Goal: Task Accomplishment & Management: Use online tool/utility

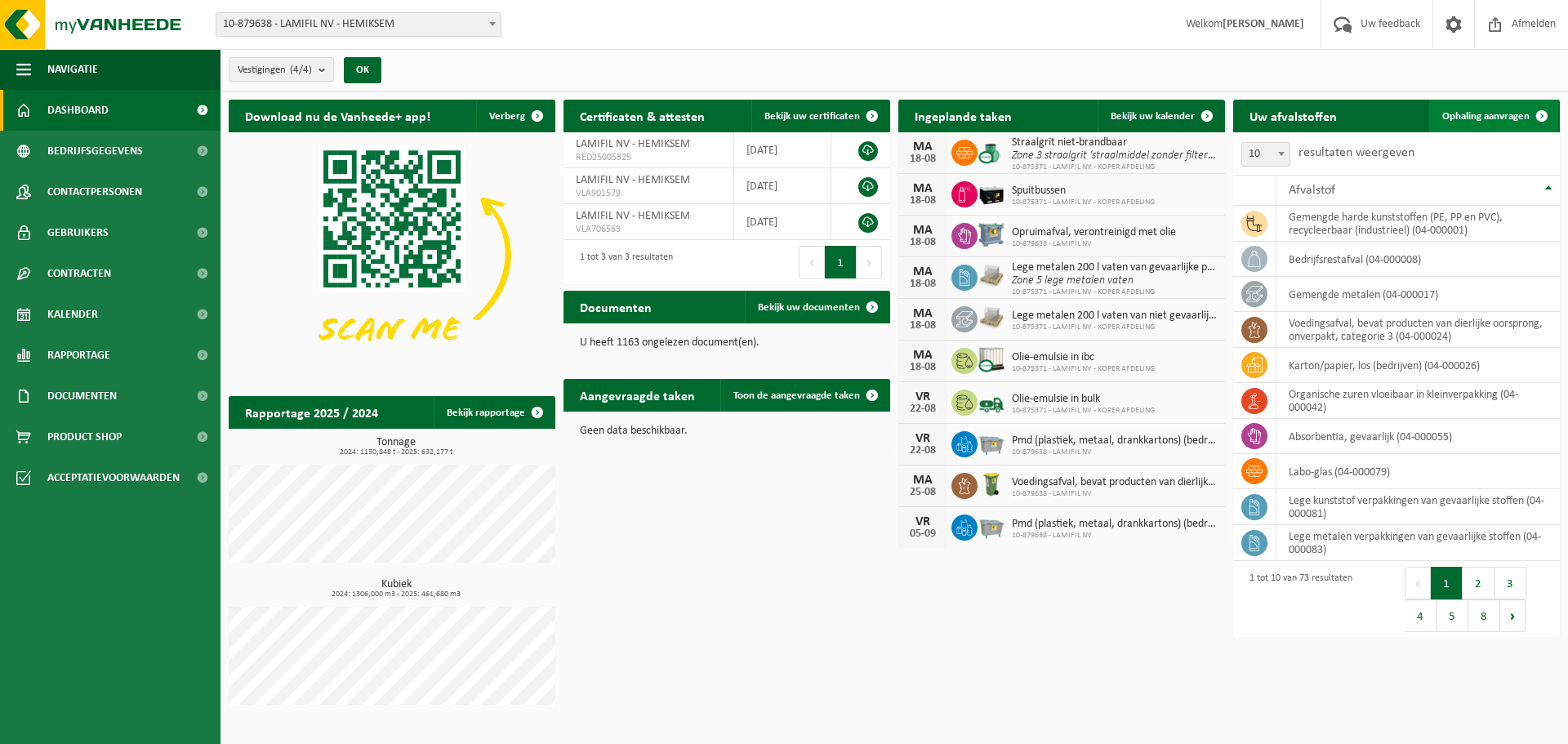
click at [1523, 115] on span "Ophaling aanvragen" at bounding box center [1486, 116] width 87 height 11
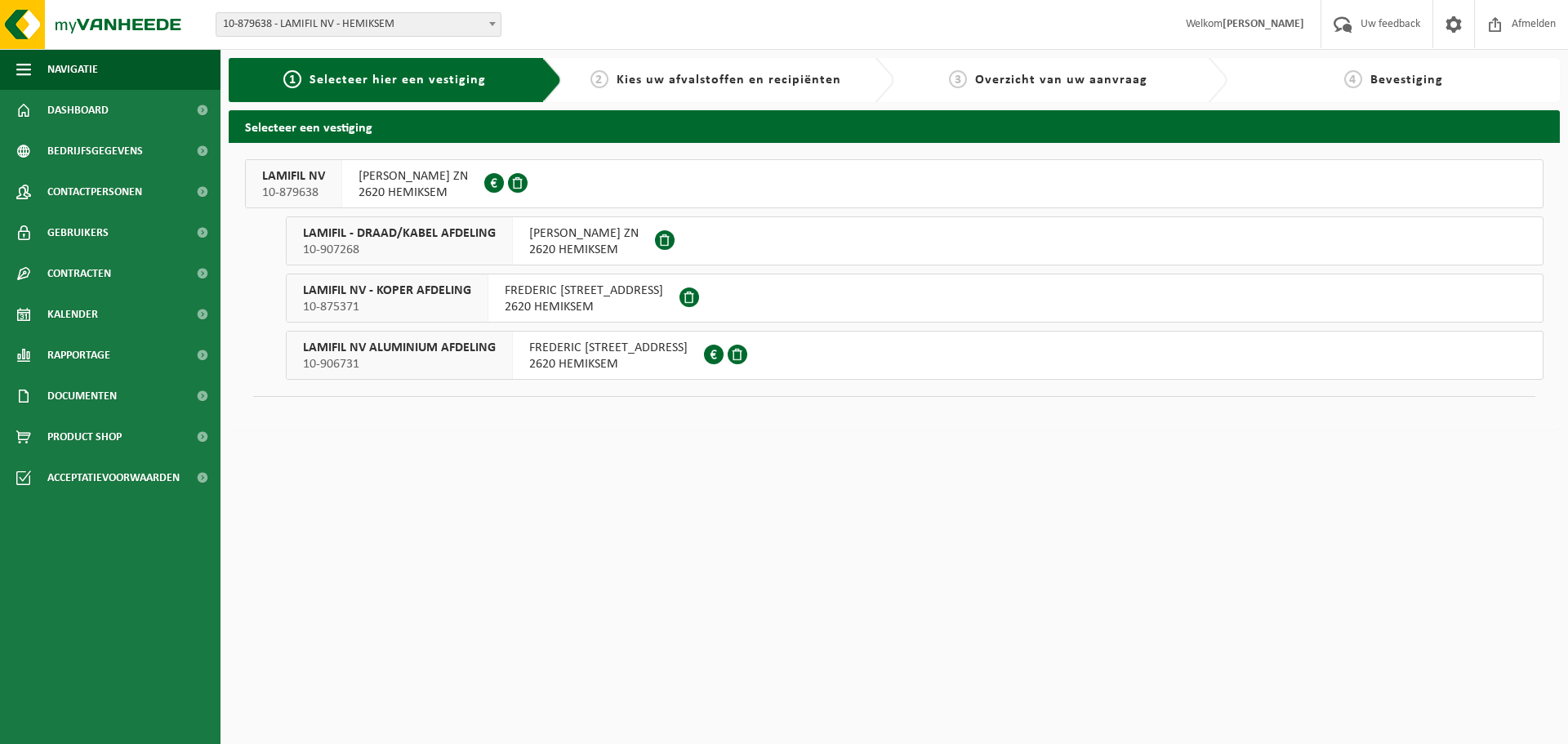
click at [396, 200] on span "2620 HEMIKSEM" at bounding box center [413, 193] width 110 height 16
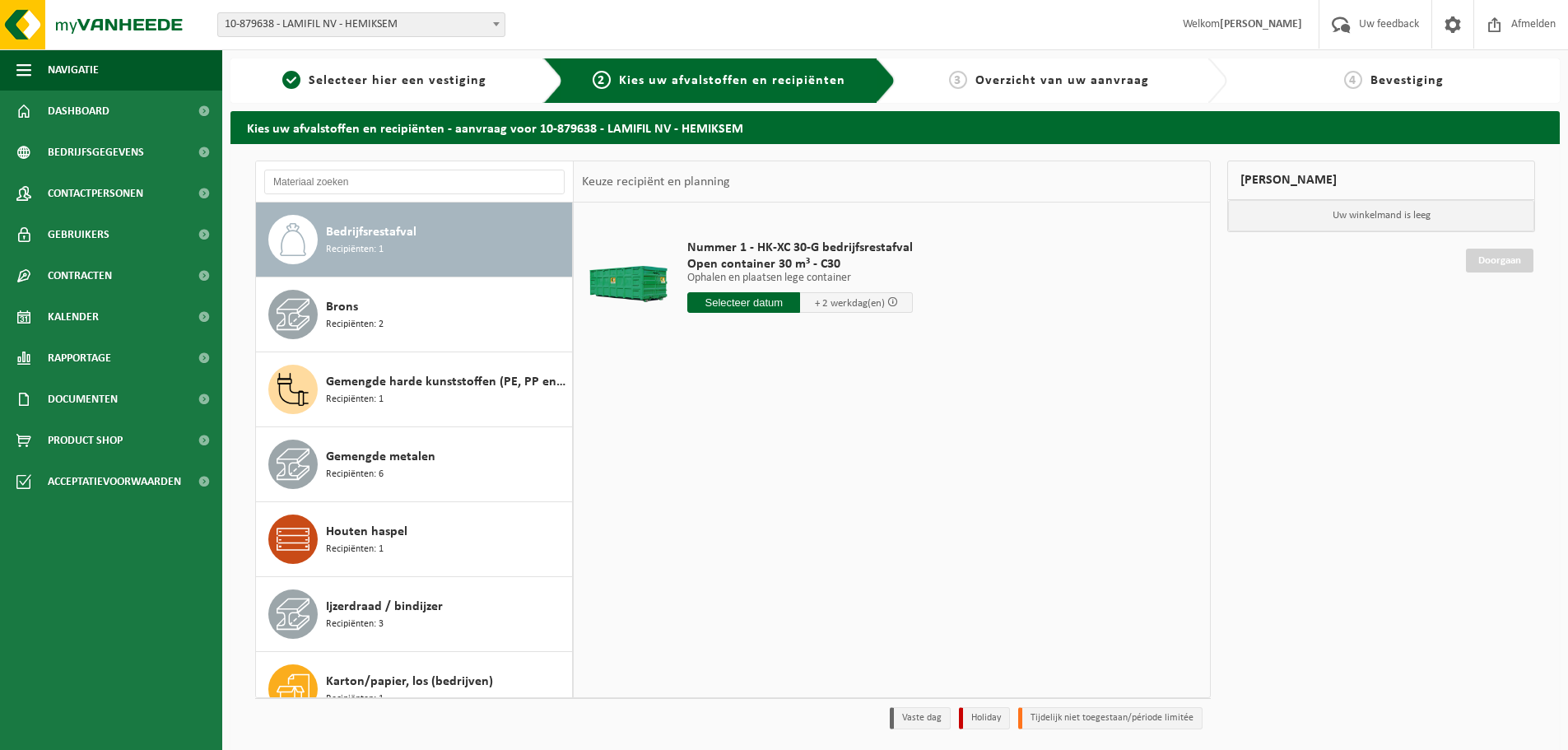
click at [391, 226] on span "Bedrijfsrestafval" at bounding box center [370, 233] width 91 height 20
click at [753, 295] on input "text" at bounding box center [743, 302] width 113 height 21
click at [735, 449] on div "28 29 30 31 1 2 3 4 5 6 7 8 9 10 11 12 13 14 15 16 17 18 19 20 21 22 23 24 25 2…" at bounding box center [789, 449] width 203 height 132
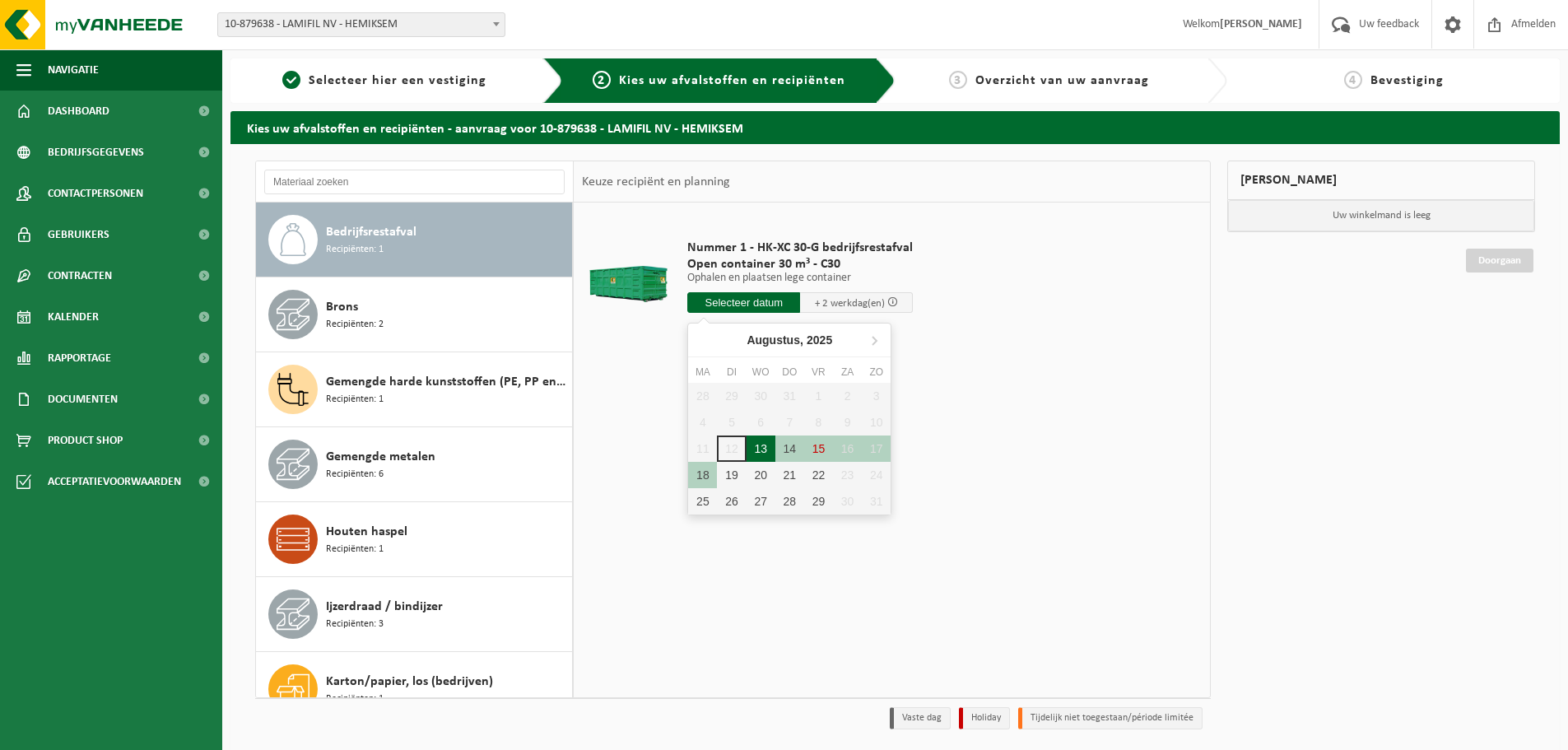
click at [764, 448] on div "13" at bounding box center [761, 449] width 29 height 27
type input "Van 2025-08-13"
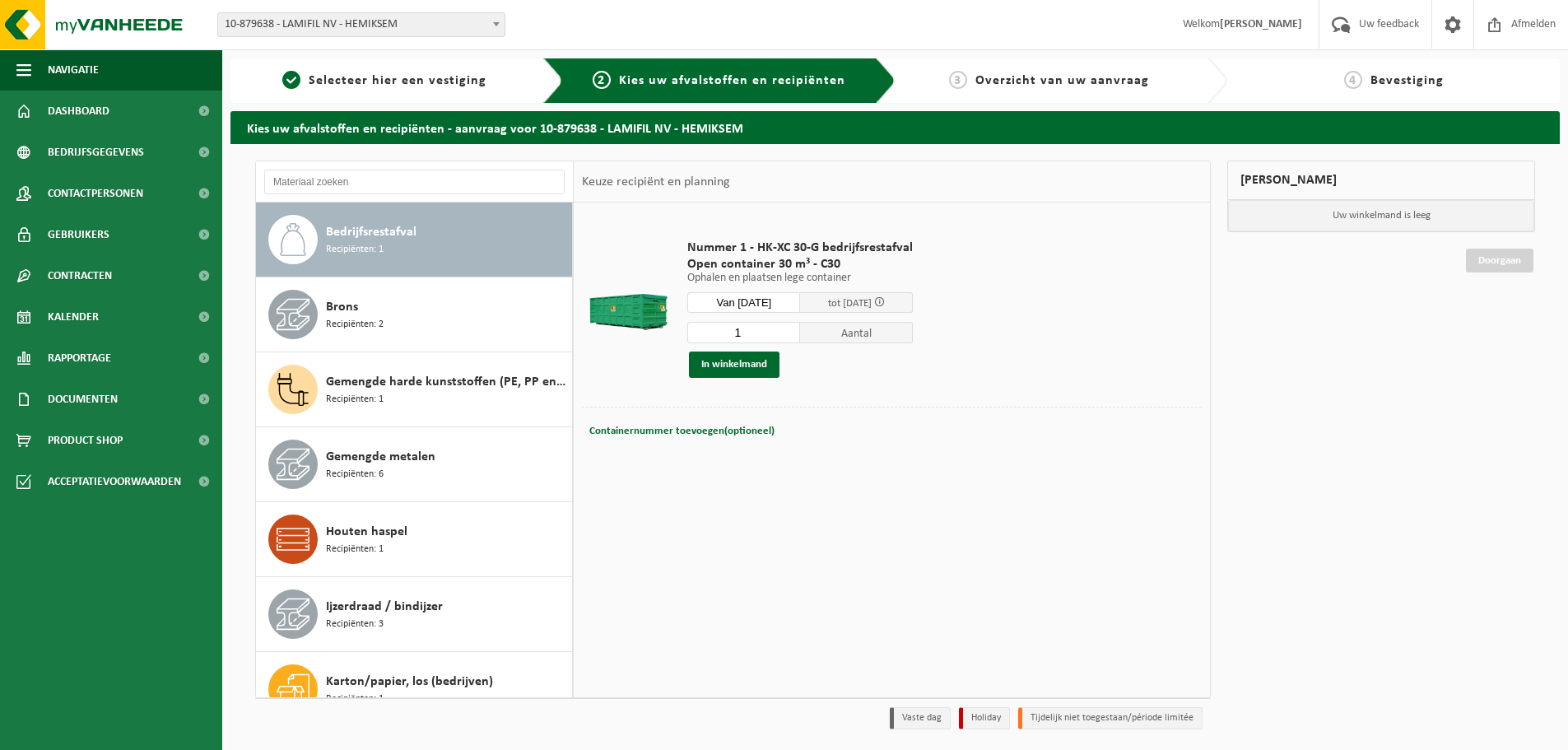
click at [703, 431] on span "Containernummer toevoegen(optioneel)" at bounding box center [681, 430] width 185 height 11
type input "C30-1194"
click at [728, 365] on button "In winkelmand" at bounding box center [733, 365] width 91 height 27
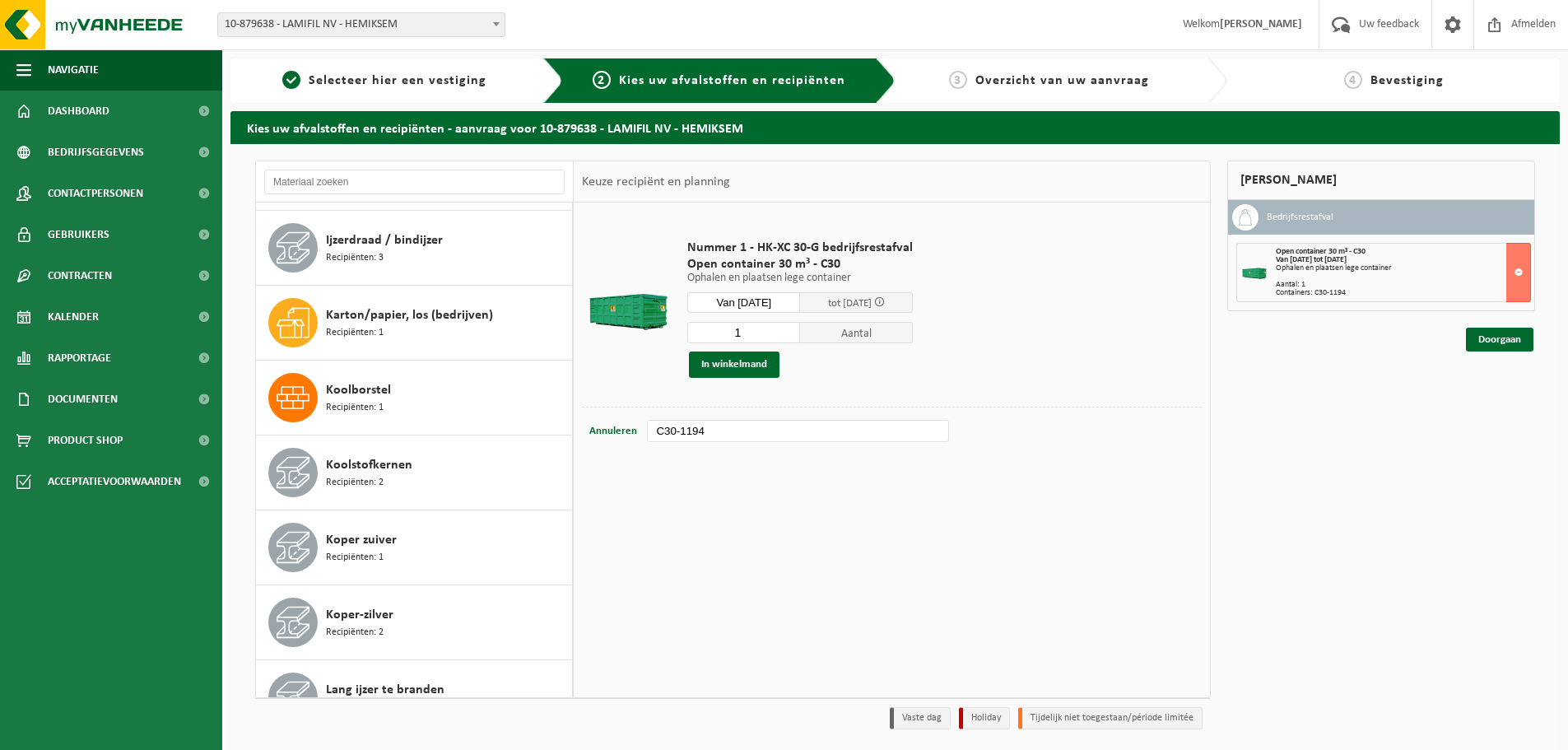
scroll to position [336, 0]
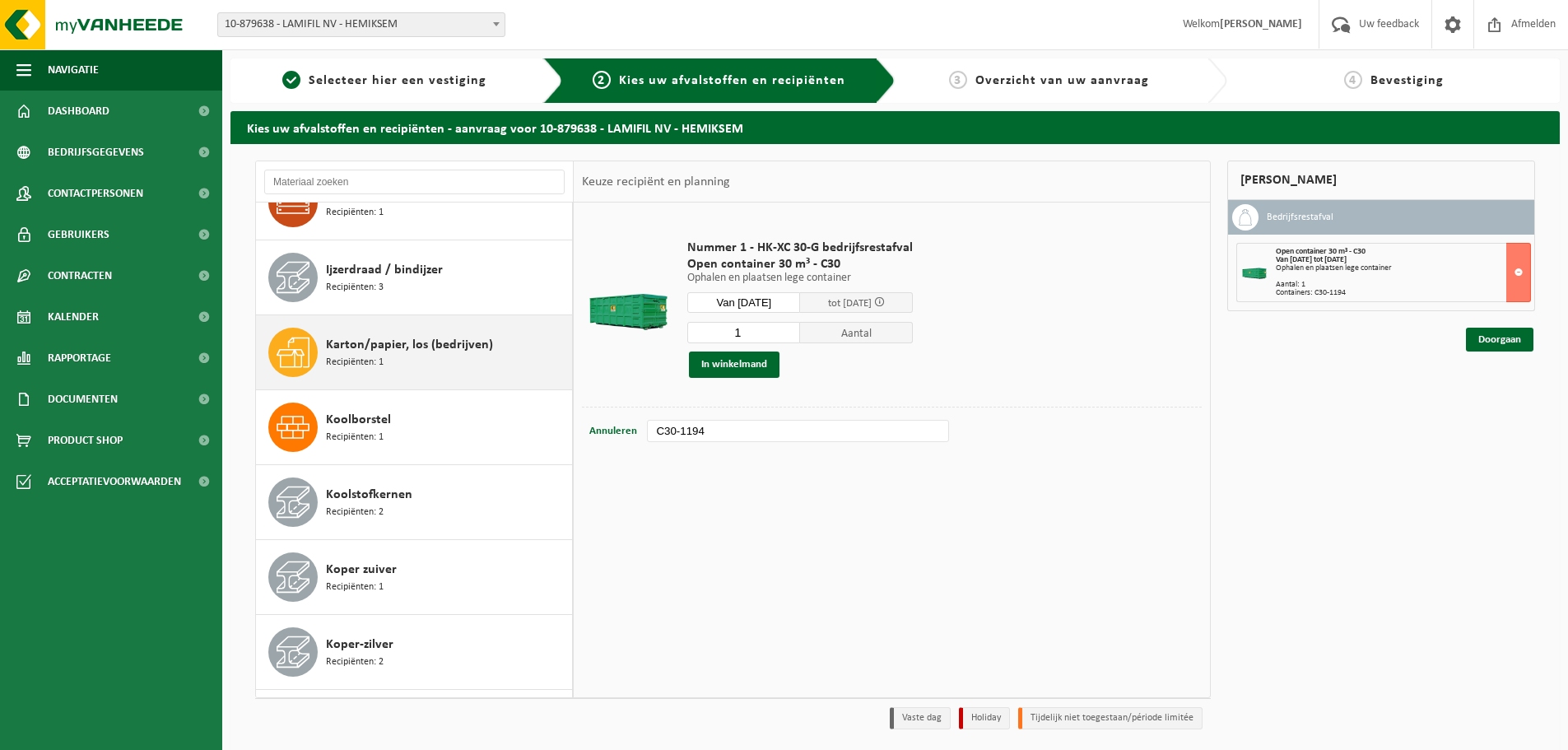
click at [397, 354] on span "Karton/papier, los (bedrijven)" at bounding box center [409, 345] width 167 height 20
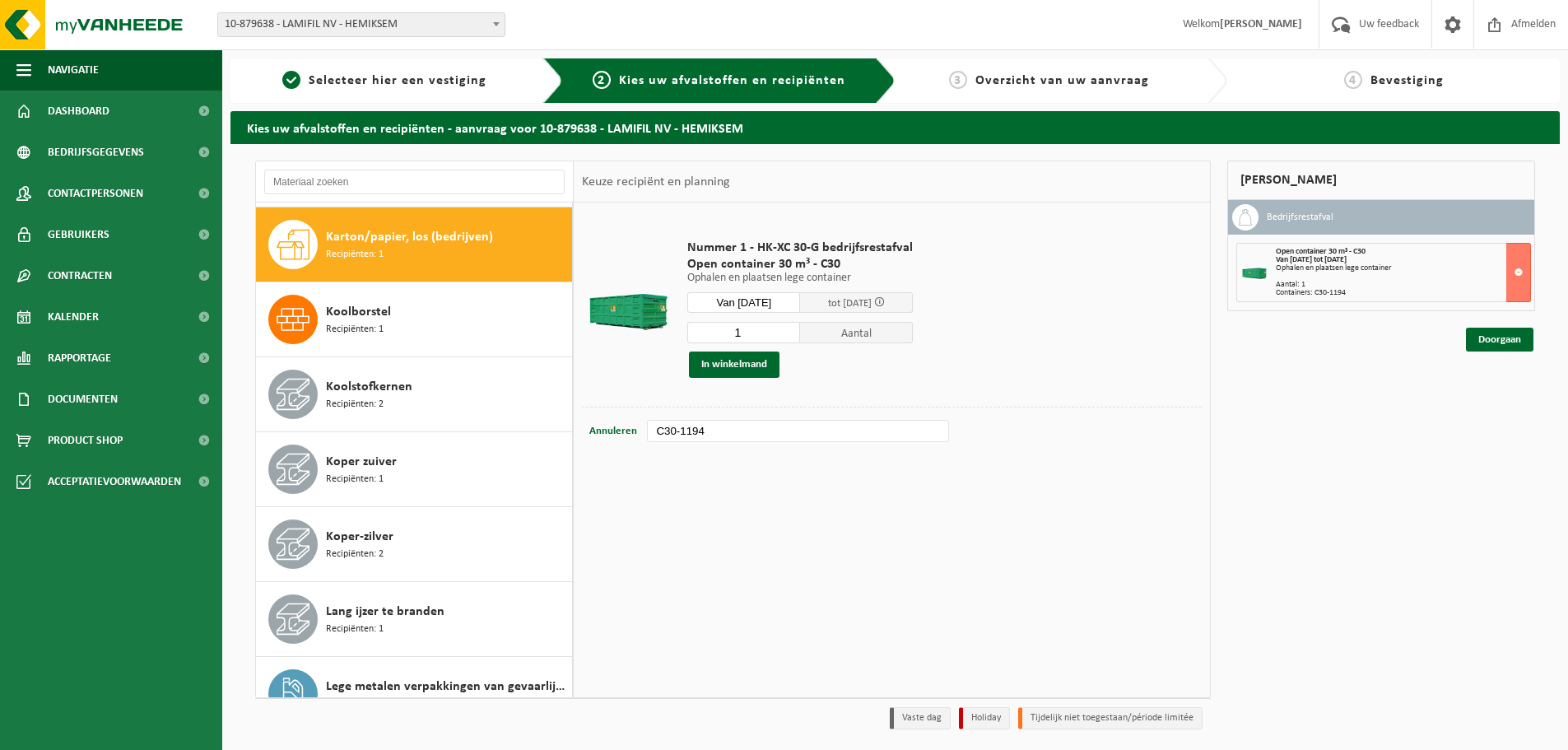
scroll to position [449, 0]
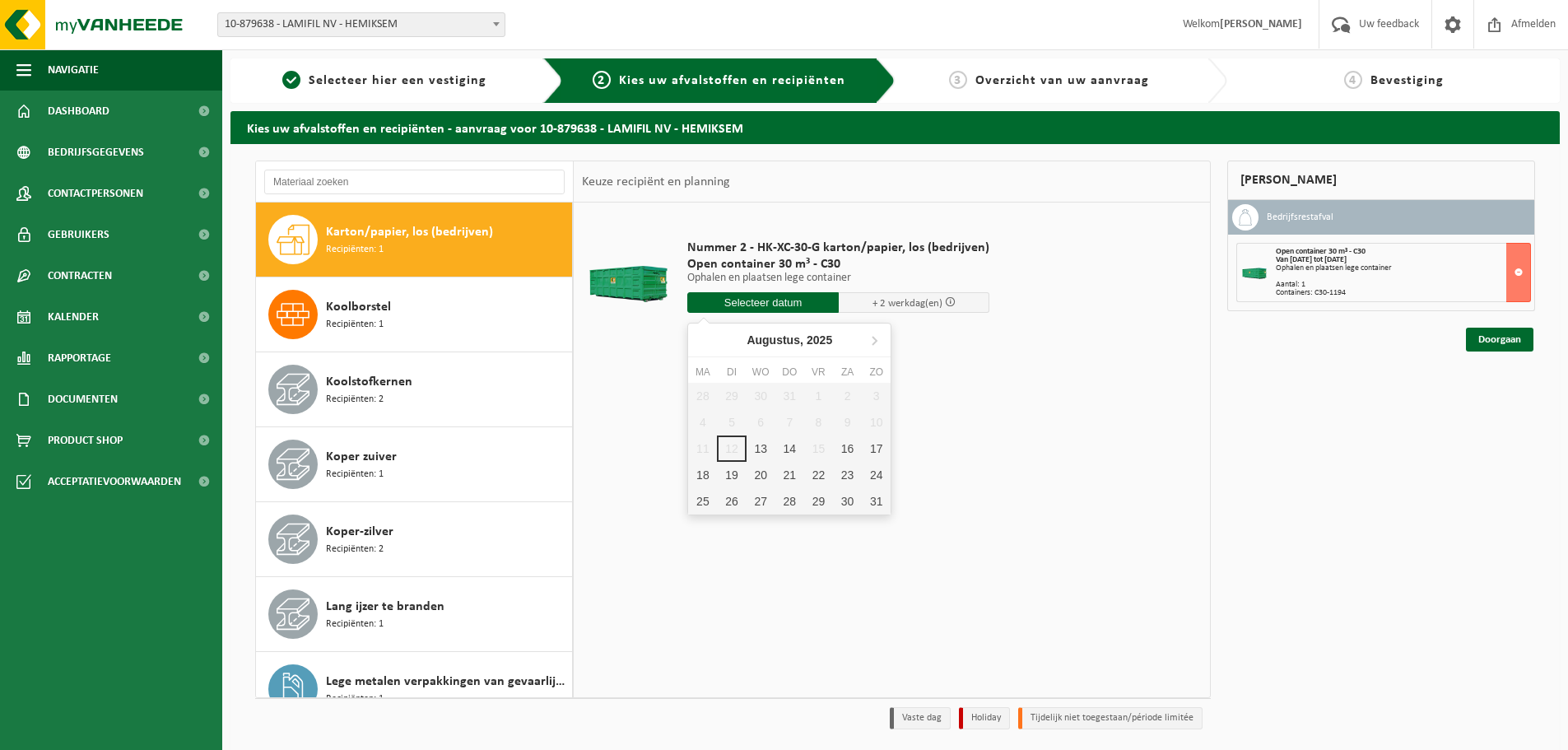
click at [743, 301] on input "text" at bounding box center [762, 302] width 151 height 21
click at [747, 447] on div "13" at bounding box center [761, 449] width 29 height 27
type input "Van 2025-08-13"
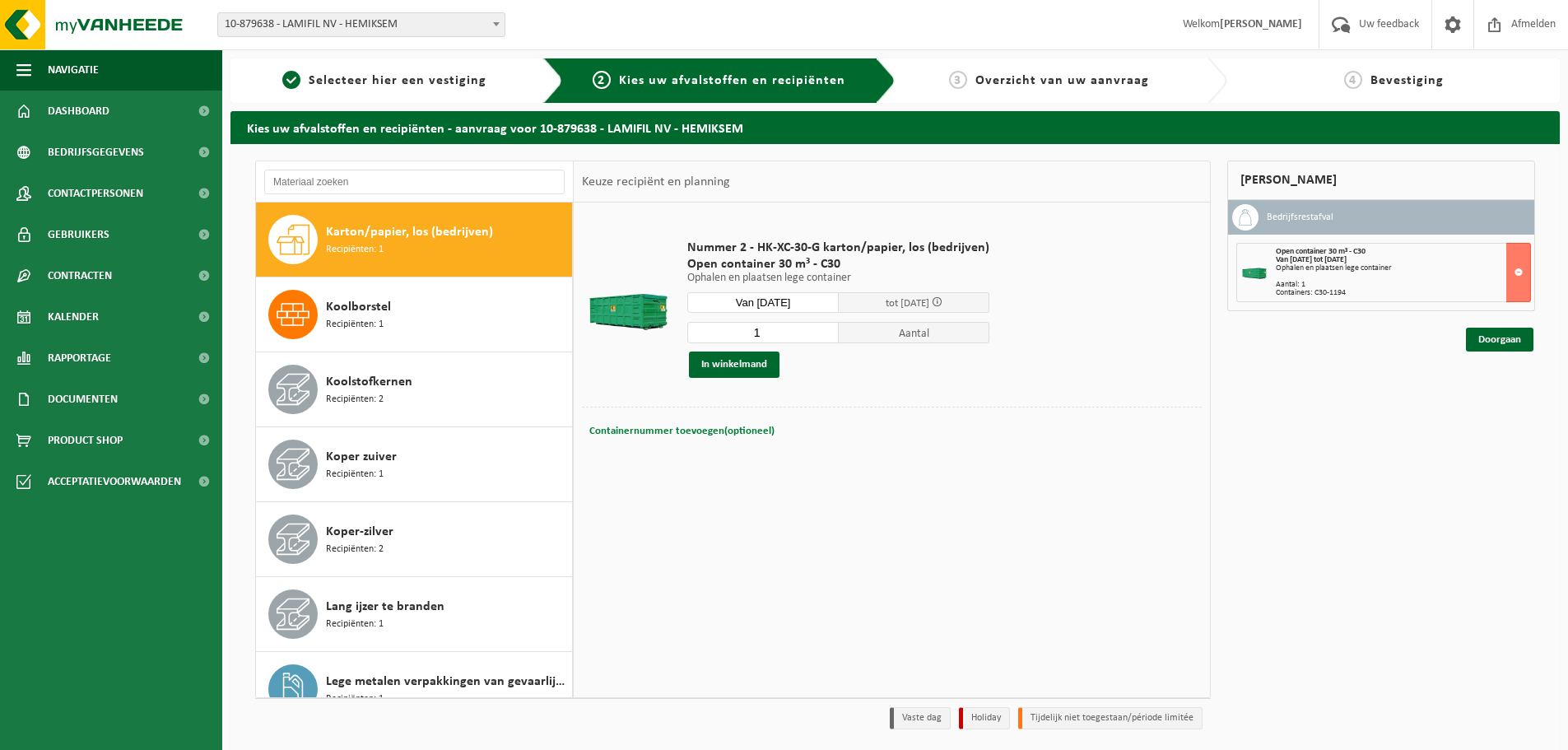
click at [679, 436] on button "Containernummer toevoegen(optioneel) Annuleren" at bounding box center [682, 431] width 189 height 23
type input "C30-888"
click at [731, 365] on button "In winkelmand" at bounding box center [733, 365] width 91 height 27
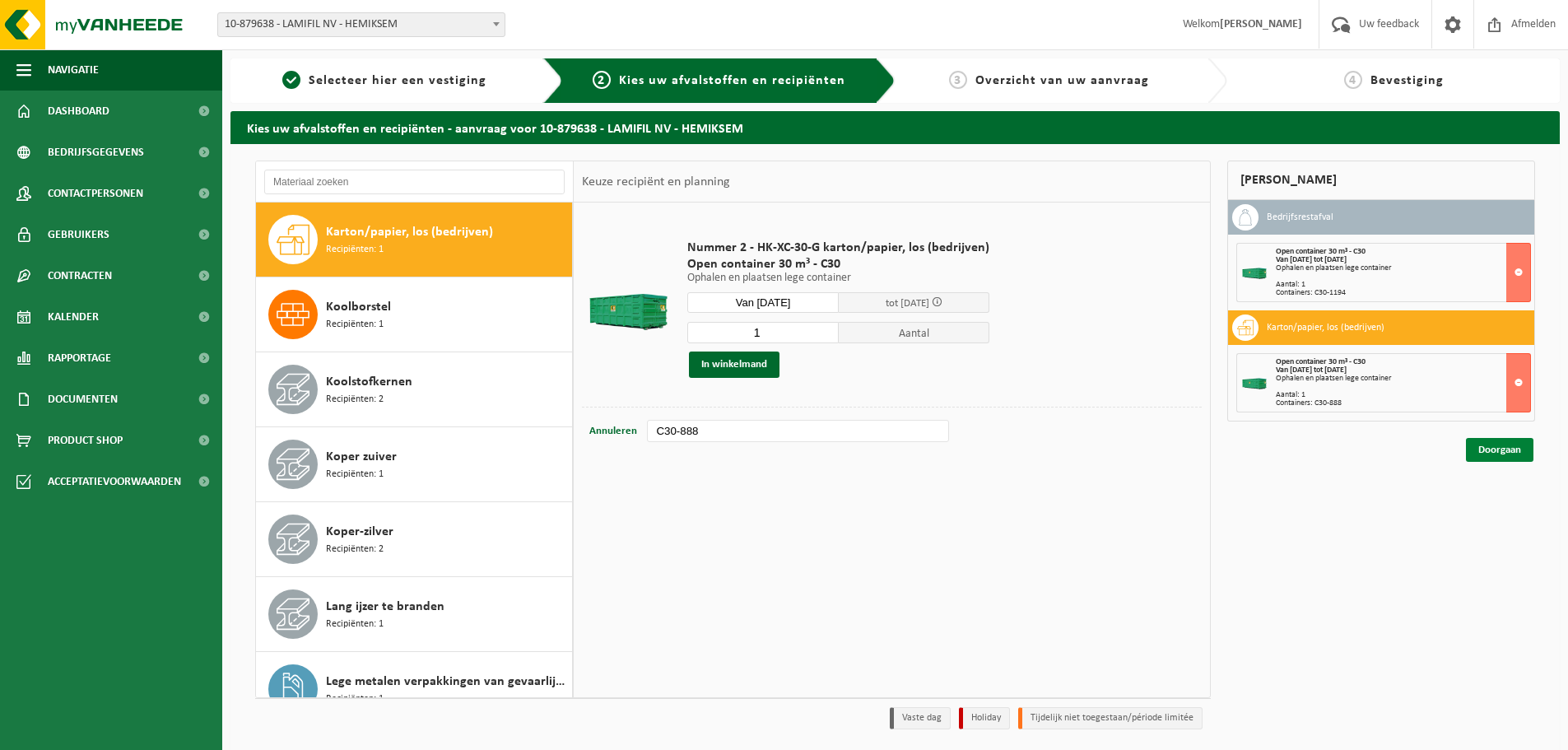
click at [1491, 458] on link "Doorgaan" at bounding box center [1499, 449] width 67 height 24
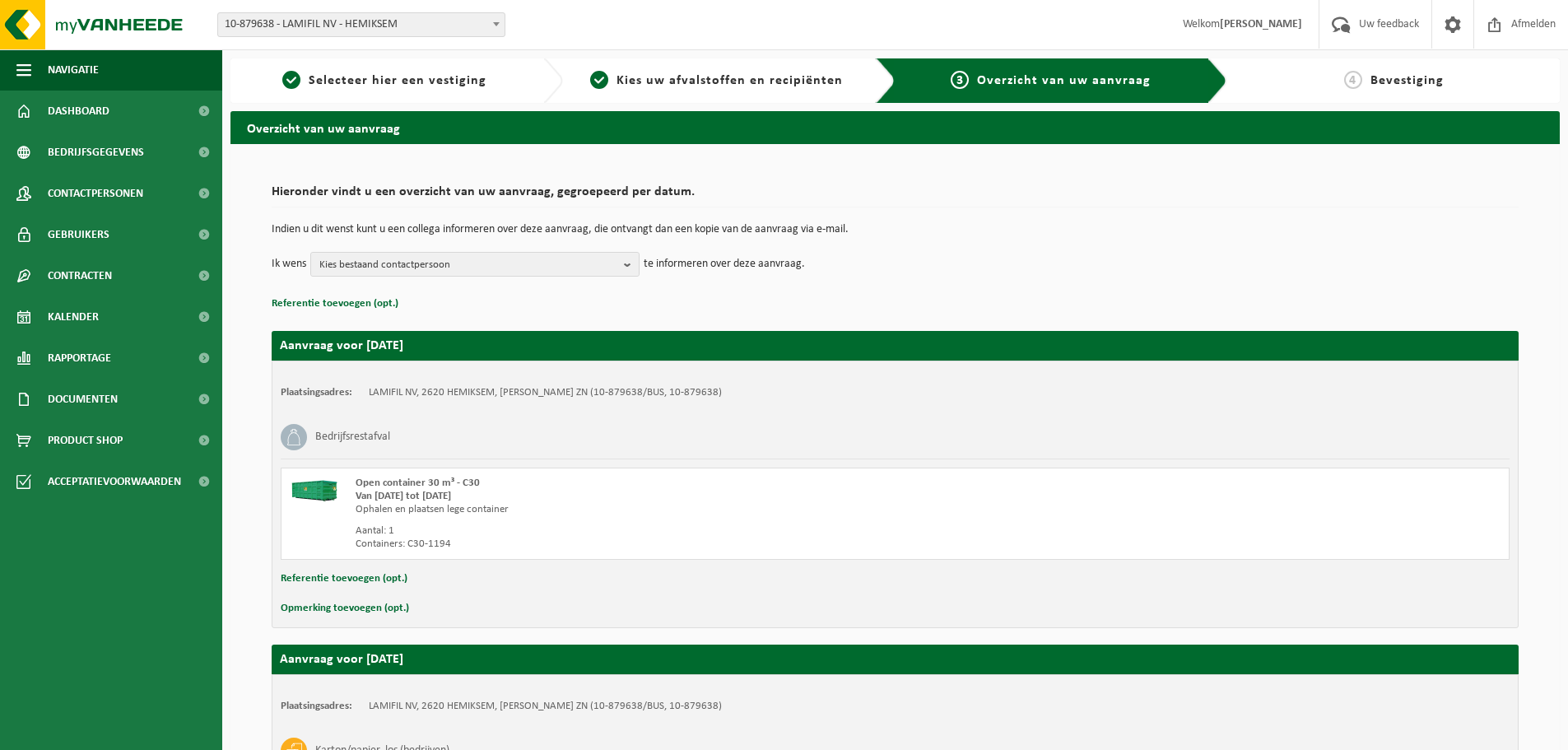
drag, startPoint x: 631, startPoint y: 266, endPoint x: 461, endPoint y: 292, distance: 172.0
click at [630, 267] on b "button" at bounding box center [631, 264] width 15 height 23
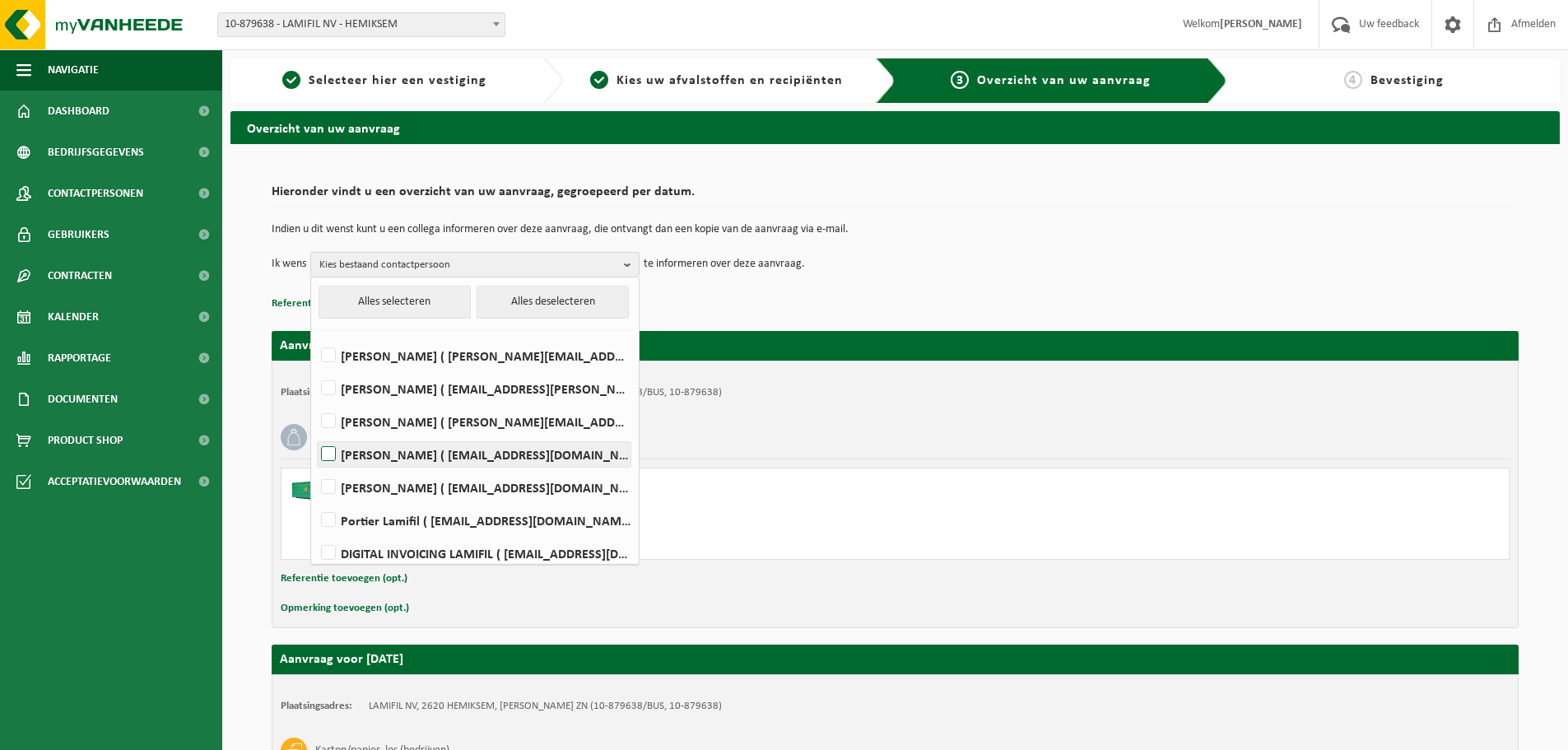
click at [383, 454] on label "Laurens De Vos ( laurens.devos@lamifil.be )" at bounding box center [473, 454] width 313 height 25
click at [316, 434] on input "Laurens De Vos ( laurens.devos@lamifil.be )" at bounding box center [315, 433] width 1 height 1
checkbox input "true"
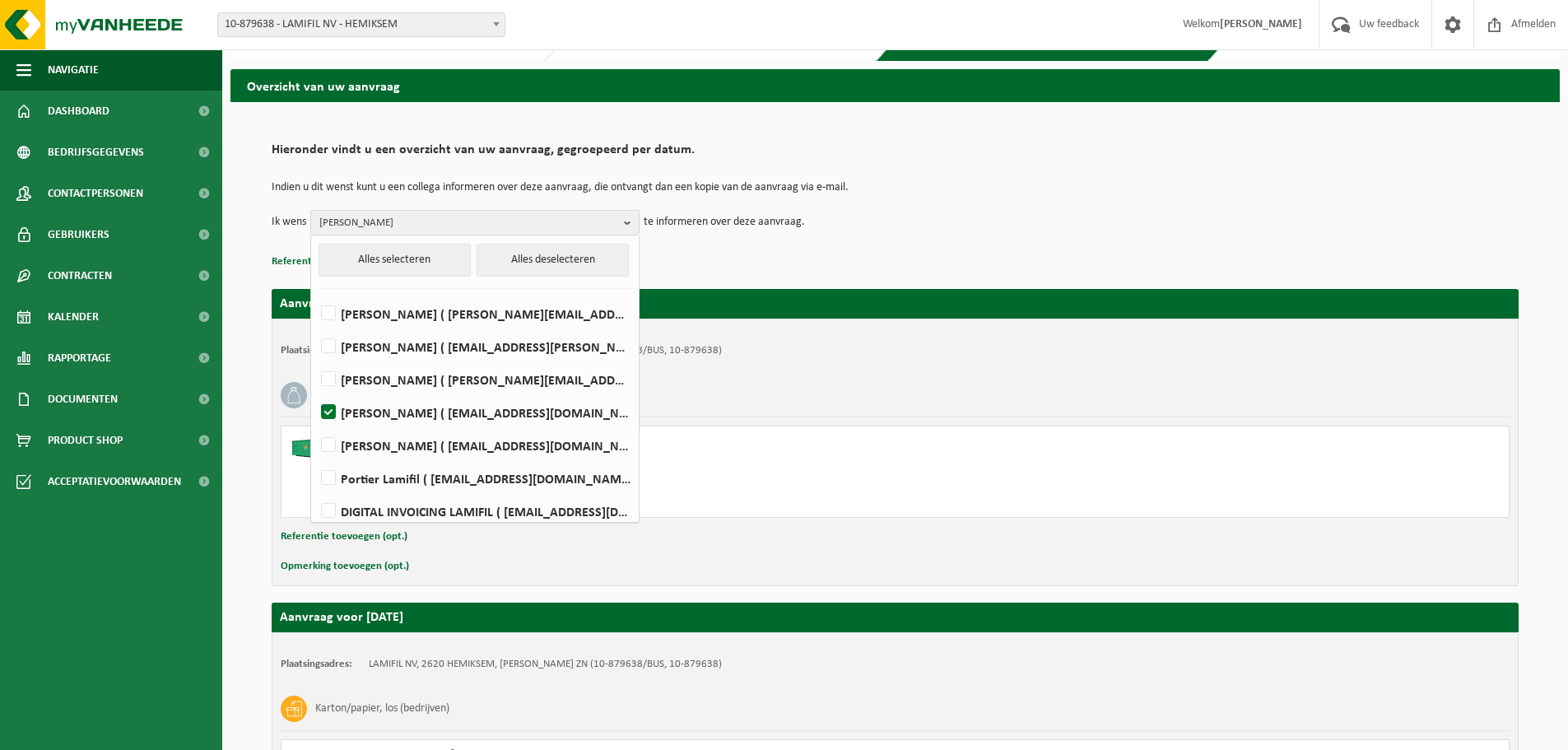
scroll to position [82, 0]
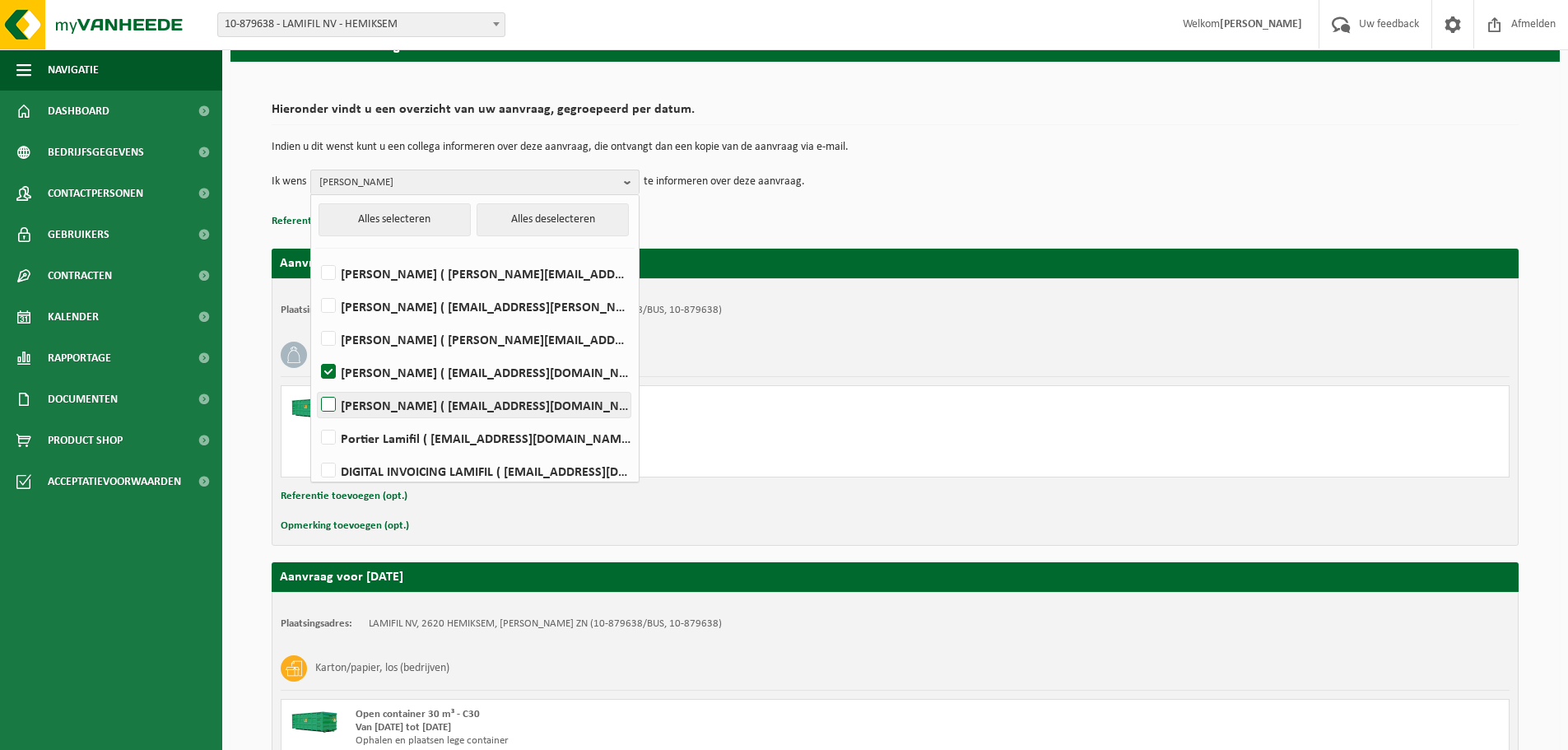
click at [352, 400] on label "Marc De Wijn ( marc.de.wijn@lamifil.be )" at bounding box center [473, 405] width 313 height 25
click at [316, 385] on input "Marc De Wijn ( marc.de.wijn@lamifil.be )" at bounding box center [315, 384] width 1 height 1
checkbox input "true"
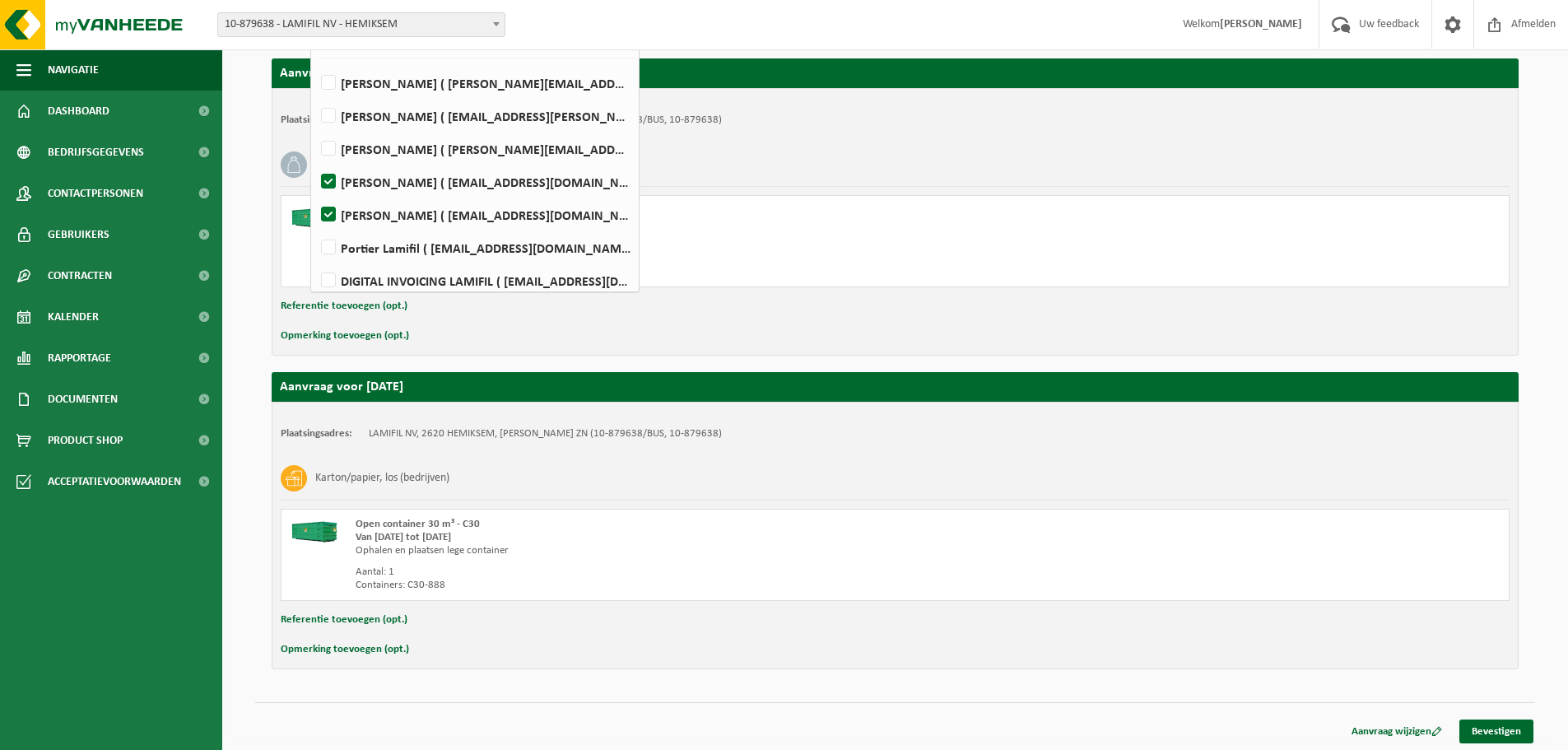
scroll to position [275, 0]
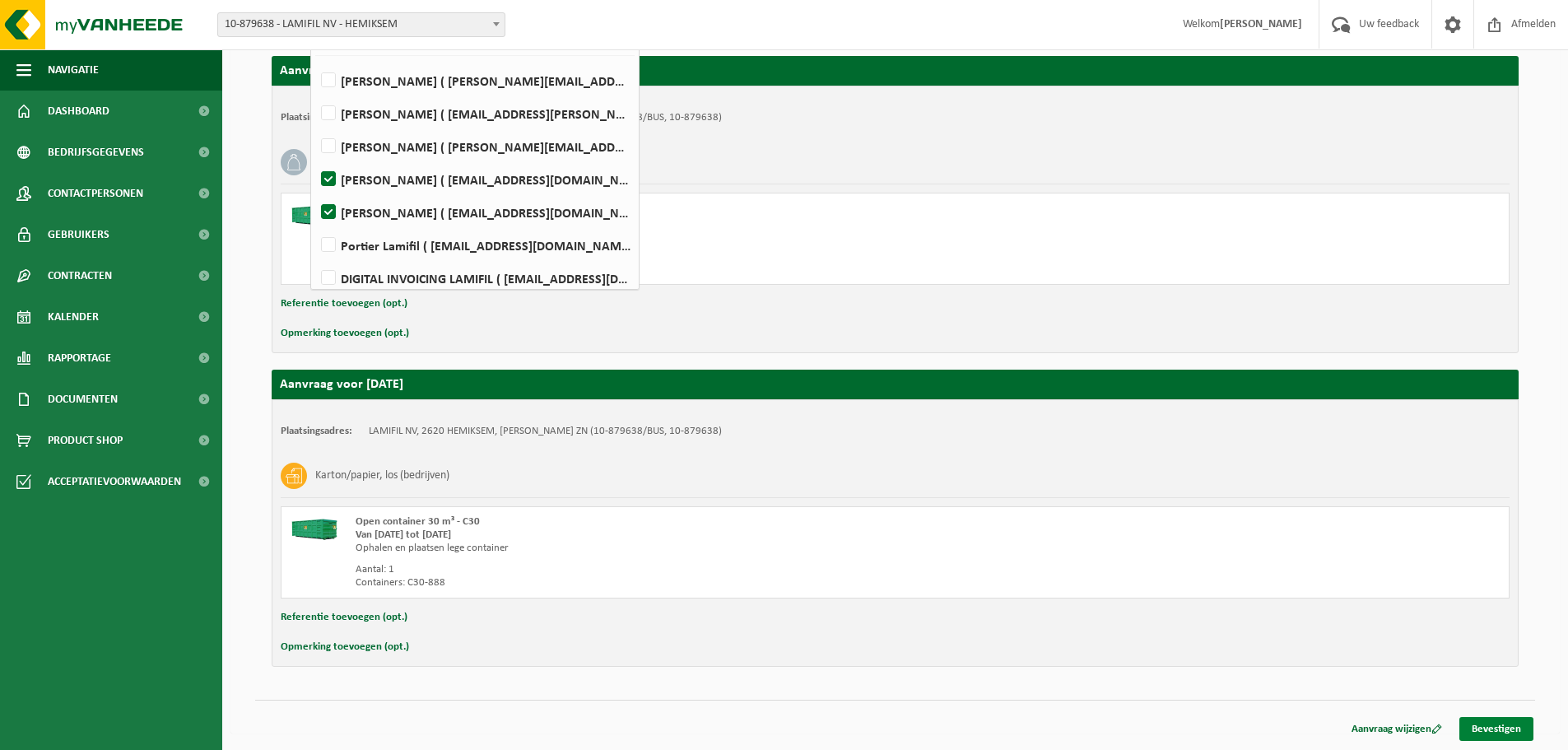
click at [1474, 724] on link "Bevestigen" at bounding box center [1496, 728] width 74 height 24
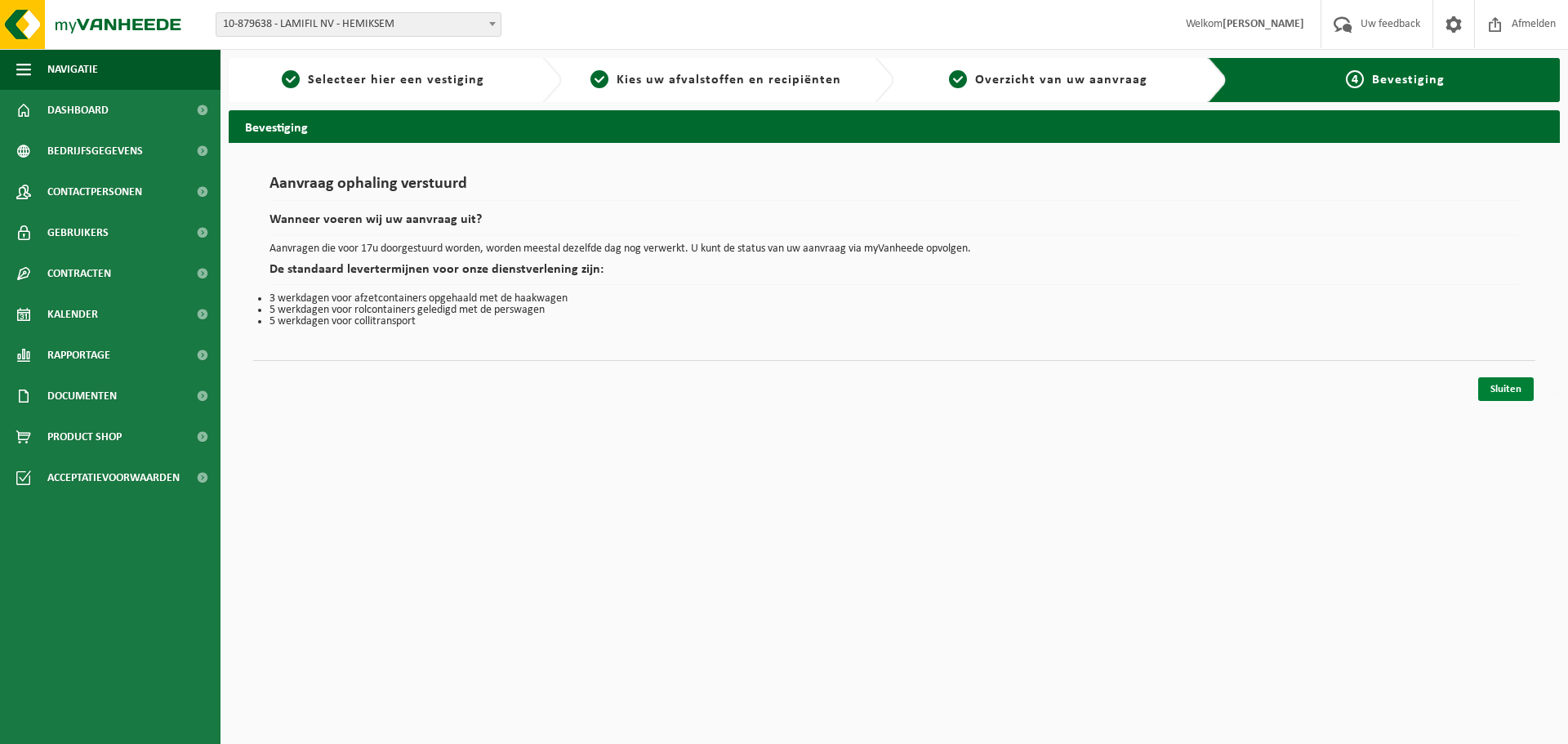
click at [1500, 394] on link "Sluiten" at bounding box center [1505, 389] width 55 height 24
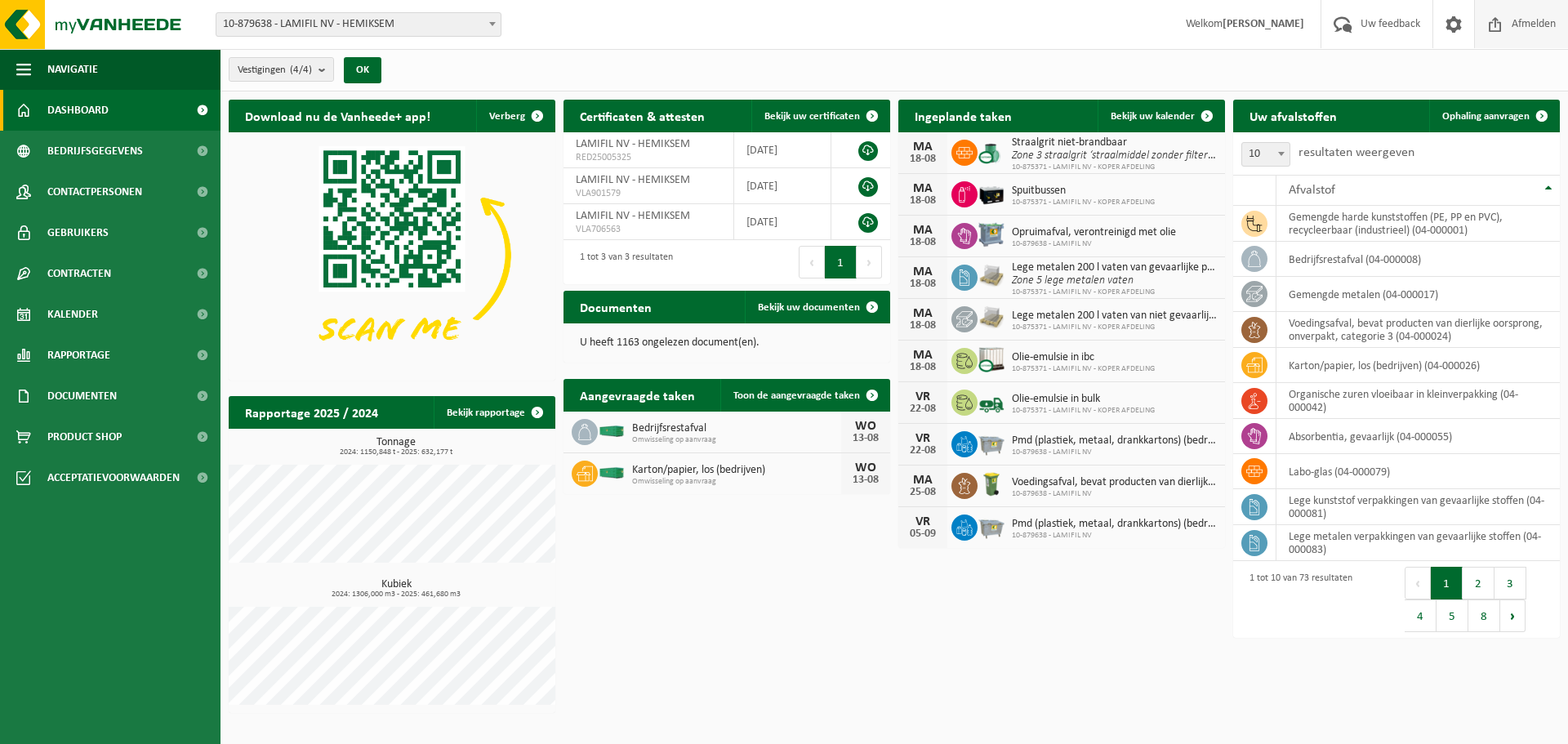
click at [1510, 25] on span "Afmelden" at bounding box center [1533, 24] width 52 height 48
